Goal: Task Accomplishment & Management: Use online tool/utility

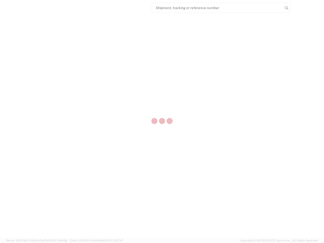
select select "US"
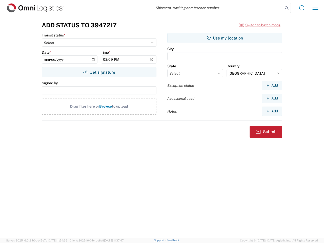
click at [218, 8] on input "search" at bounding box center [217, 8] width 131 height 10
click at [287, 8] on icon at bounding box center [286, 8] width 7 height 7
click at [302, 8] on icon at bounding box center [302, 8] width 8 height 8
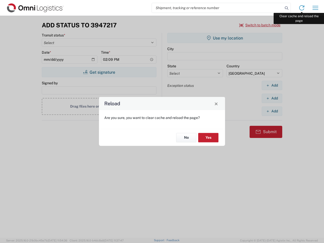
click at [316, 8] on div "Reload Are you sure, you want to clear cache and reload the page? No Yes" at bounding box center [162, 121] width 324 height 243
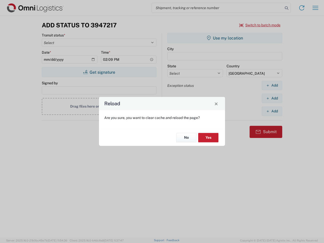
click at [260, 25] on div "Reload Are you sure, you want to clear cache and reload the page? No Yes" at bounding box center [162, 121] width 324 height 243
click at [99, 72] on div "Reload Are you sure, you want to clear cache and reload the page? No Yes" at bounding box center [162, 121] width 324 height 243
click at [225, 38] on div "Reload Are you sure, you want to clear cache and reload the page? No Yes" at bounding box center [162, 121] width 324 height 243
click at [272, 85] on div "Reload Are you sure, you want to clear cache and reload the page? No Yes" at bounding box center [162, 121] width 324 height 243
click at [272, 98] on div "Reload Are you sure, you want to clear cache and reload the page? No Yes" at bounding box center [162, 121] width 324 height 243
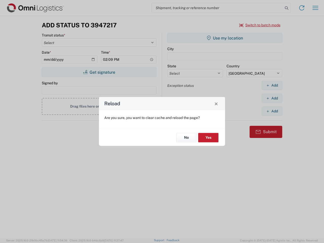
click at [272, 111] on div "Reload Are you sure, you want to clear cache and reload the page? No Yes" at bounding box center [162, 121] width 324 height 243
